Goal: Complete application form: Complete application form

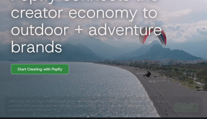
select select "********"
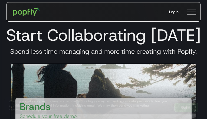
type input "**********"
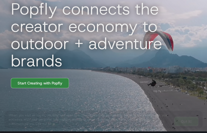
select select "*****"
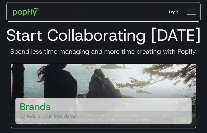
type input "**********"
